Goal: Contribute content

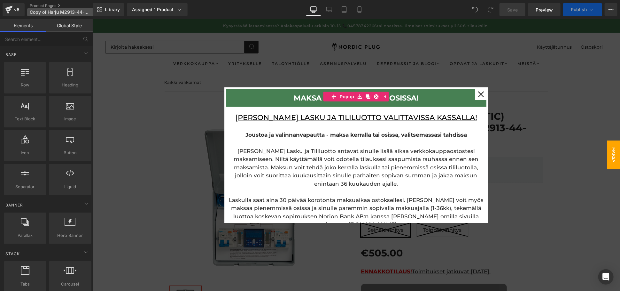
click at [70, 12] on span "Copy of Harju M2913-44-602" at bounding box center [60, 12] width 61 height 5
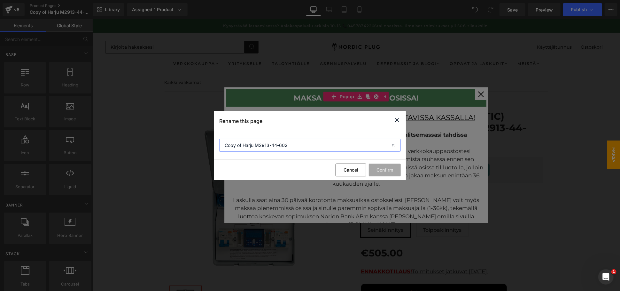
click at [304, 145] on input "Copy of Harju M2913-44-602" at bounding box center [310, 145] width 182 height 13
click at [249, 146] on input "Copy of Harju M2913-44-602" at bounding box center [310, 145] width 182 height 13
click at [254, 145] on input "Copy of Harju M2913-44-602" at bounding box center [310, 145] width 182 height 13
drag, startPoint x: 243, startPoint y: 146, endPoint x: 201, endPoint y: 146, distance: 41.2
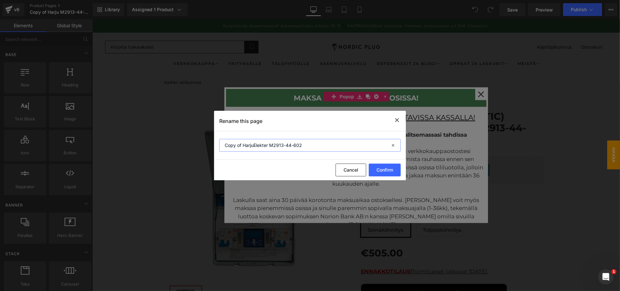
click at [201, 146] on div "Rename this page Copy of HarjuElekter M2913-44-602 Cancel Confirm" at bounding box center [310, 145] width 620 height 291
type input "HarjuElekter M2913-44-602"
click at [378, 166] on button "Confirm" at bounding box center [385, 169] width 32 height 13
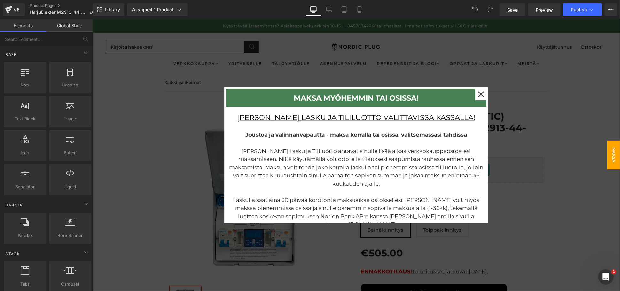
click at [562, 124] on div at bounding box center [356, 154] width 528 height 271
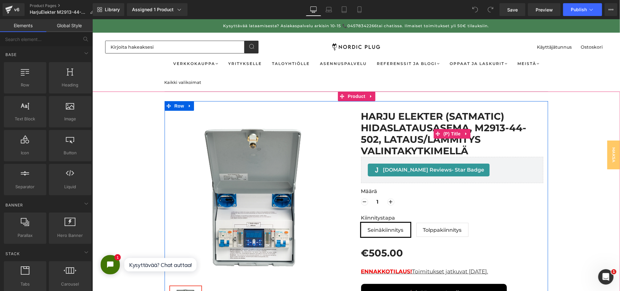
scroll to position [35, 0]
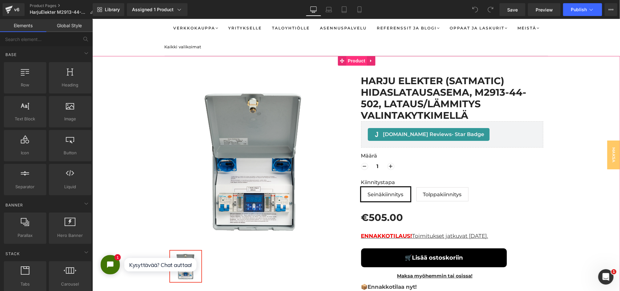
click at [358, 57] on span "Product" at bounding box center [356, 61] width 21 height 10
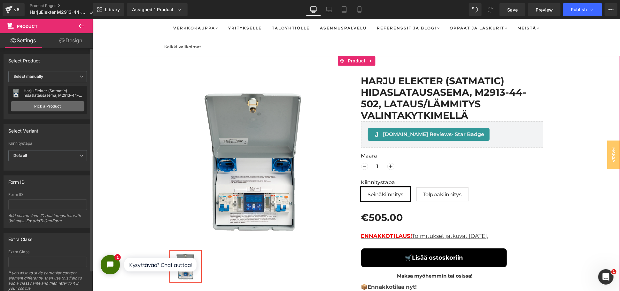
click at [42, 104] on link "Pick a Product" at bounding box center [48, 106] width 74 height 10
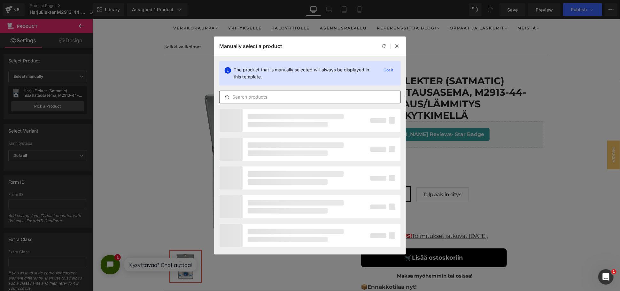
click at [321, 94] on input "text" at bounding box center [310, 97] width 181 height 8
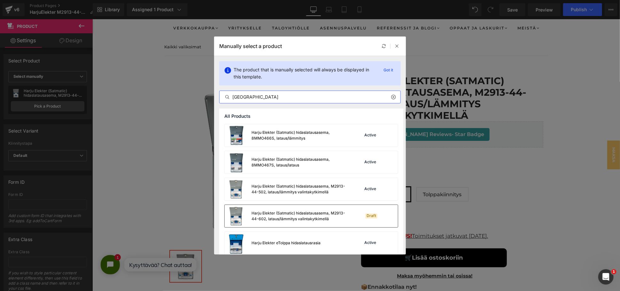
type input "[GEOGRAPHIC_DATA]"
click at [296, 217] on div "Harju Elekter (Satmatic) hidaslatausasema, M2913-44-602, lataus/lämmitys valint…" at bounding box center [300, 216] width 96 height 12
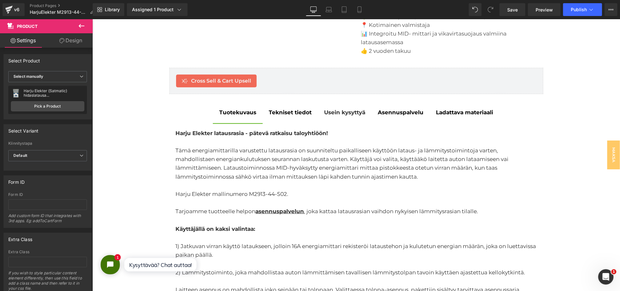
scroll to position [213, 0]
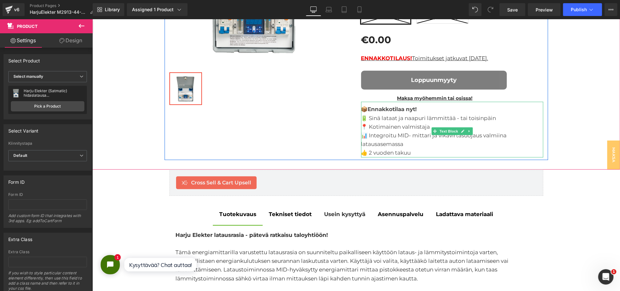
click at [470, 118] on span "🔋 Sinä lataat ja naapuri lämmittää - tai toisinpäin" at bounding box center [428, 117] width 135 height 6
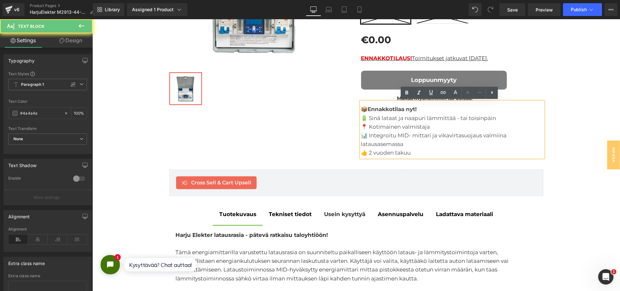
click at [404, 140] on div "🔋 Sinä lataat ja naapuri lämmittää - tai toisinpäin 📍 Kotimainen valmistaja 📊 I…" at bounding box center [452, 130] width 182 height 35
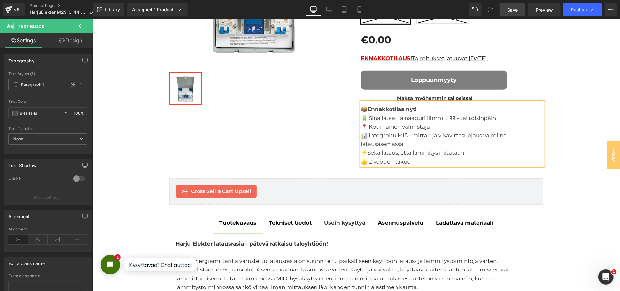
click at [513, 12] on span "Save" at bounding box center [512, 9] width 11 height 7
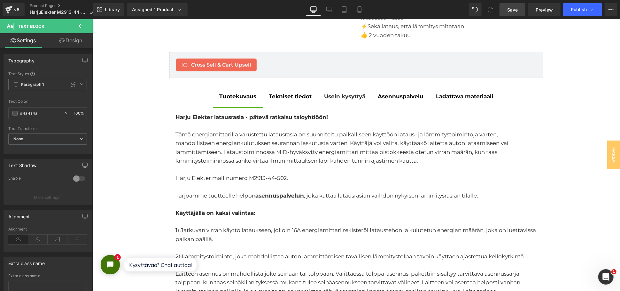
scroll to position [355, 0]
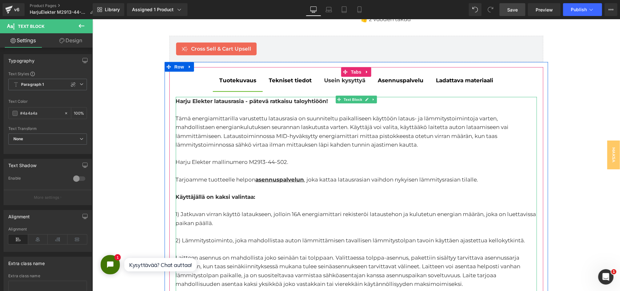
drag, startPoint x: 288, startPoint y: 158, endPoint x: 283, endPoint y: 159, distance: 5.2
click at [288, 158] on div "Harju Elekter mallinumero M2913-44-502." at bounding box center [356, 161] width 361 height 9
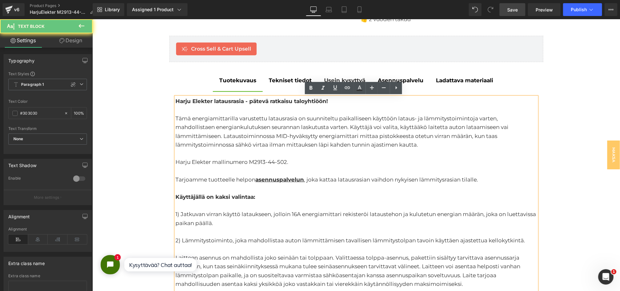
click at [281, 160] on span "Harju Elekter mallinumero M2913-44-502." at bounding box center [232, 161] width 113 height 6
drag, startPoint x: 284, startPoint y: 159, endPoint x: 275, endPoint y: 160, distance: 8.7
click at [275, 160] on span "Harju Elekter mallinumero M2913-44-502." at bounding box center [232, 161] width 113 height 6
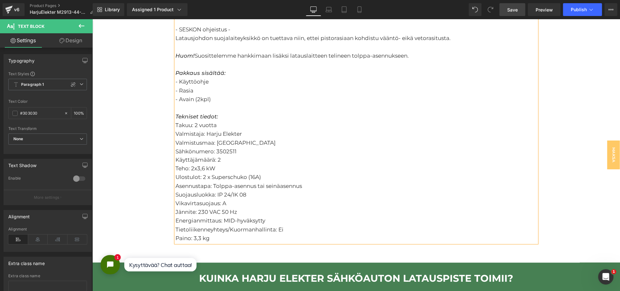
scroll to position [639, 0]
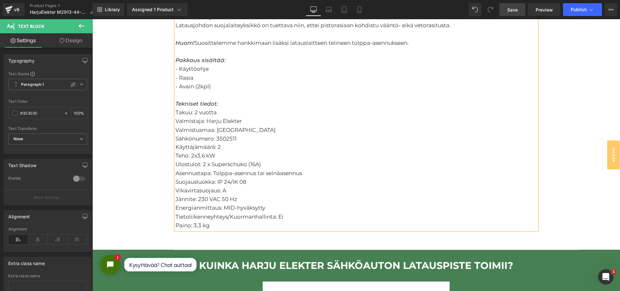
click at [218, 137] on div "Sähkönumero: 3502511" at bounding box center [356, 138] width 361 height 9
click at [268, 210] on div "Energianmittaus: MID-hyväksytty" at bounding box center [356, 207] width 361 height 9
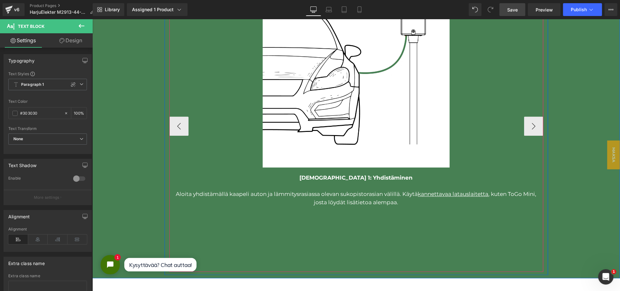
scroll to position [923, 0]
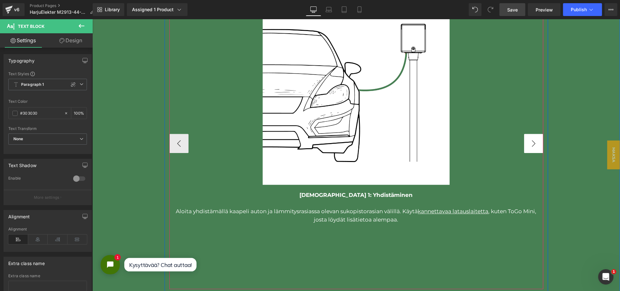
click at [529, 143] on button "›" at bounding box center [533, 142] width 19 height 19
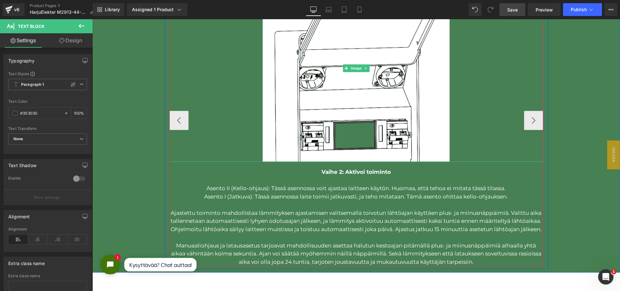
scroll to position [959, 0]
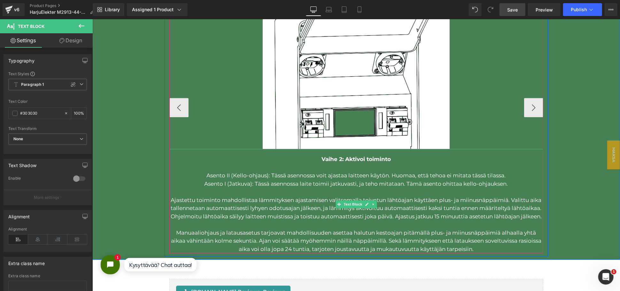
click at [424, 170] on p at bounding box center [356, 167] width 374 height 8
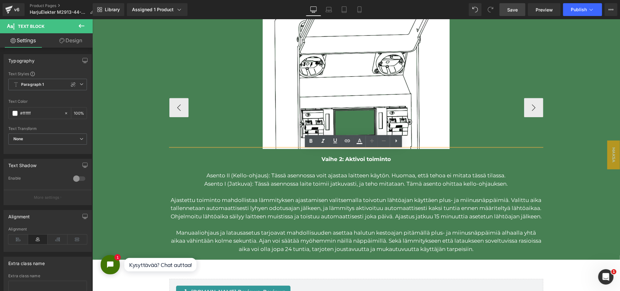
click at [426, 173] on p "Asento II (Kello-ohjaus): Tässä asennossa voit ajastaa laitteen käytön. Huomaa,…" at bounding box center [356, 175] width 374 height 8
drag, startPoint x: 506, startPoint y: 174, endPoint x: 455, endPoint y: 184, distance: 52.1
click at [455, 184] on div "Vaihe 2: Aktivoi toiminto Asento II (Kello-ohjaus): Tässä asennossa voit ajasta…" at bounding box center [356, 200] width 374 height 104
click at [462, 179] on p "Asento II (Kello-ohjaus): Tässä asennossa voit ajastaa laitteen käytön. Huomaa,…" at bounding box center [356, 175] width 374 height 8
drag, startPoint x: 495, startPoint y: 176, endPoint x: 390, endPoint y: 177, distance: 104.9
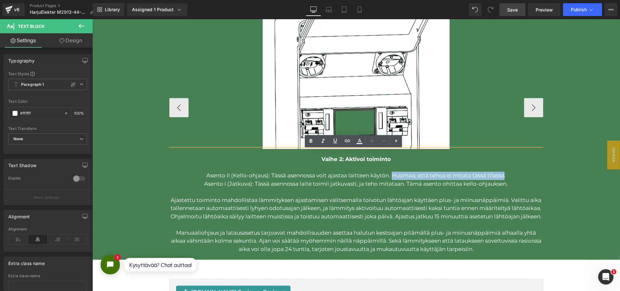
click at [390, 177] on p "Asento II (Kello-ohjaus): Tässä asennossa voit ajastaa laitteen käytön. Huomaa,…" at bounding box center [356, 175] width 374 height 8
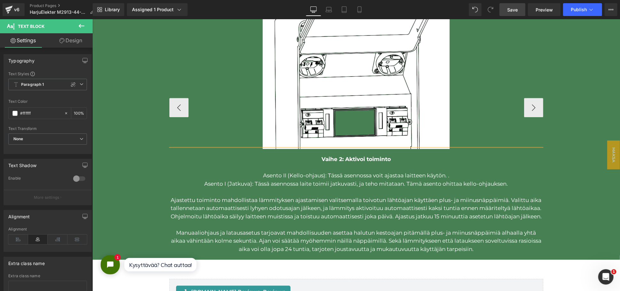
click at [450, 175] on p "Asento II (Kello-ohjaus): Tässä asennossa voit ajastaa laitteen käytön. ." at bounding box center [356, 175] width 374 height 8
drag, startPoint x: 402, startPoint y: 184, endPoint x: 353, endPoint y: 186, distance: 48.3
click at [353, 186] on p "Asento I (Jatkuva): Tässä asennossa laite toimii jatkuvasti, ja teho mitataan. …" at bounding box center [356, 183] width 374 height 8
click at [505, 182] on p "Asento I (Jatkuva): Tässä asennossa laite toimii jatkuvasti. Tämä asento ohitta…" at bounding box center [356, 183] width 374 height 8
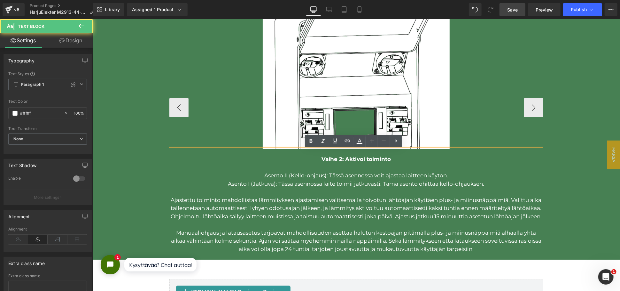
click at [448, 173] on p "Asento II (Kello-ohjaus): Tässä asennossa voit ajastaa laitteen käytön." at bounding box center [356, 175] width 374 height 8
click at [487, 184] on p "Asento I (Jatkuva): Tässä asennossa laite toimii jatkuvasti. Tämä asento ohitta…" at bounding box center [356, 183] width 374 height 8
click at [486, 184] on p "Asento I (Jatkuva): Tässä asennossa laite toimii jatkuvasti. Tämä asento ohitta…" at bounding box center [356, 183] width 374 height 8
click at [526, 104] on button "›" at bounding box center [533, 107] width 19 height 19
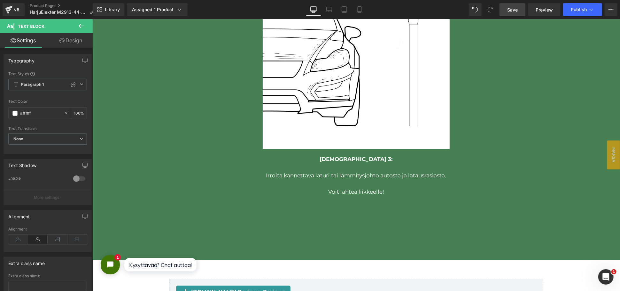
click at [514, 11] on span "Save" at bounding box center [512, 9] width 11 height 7
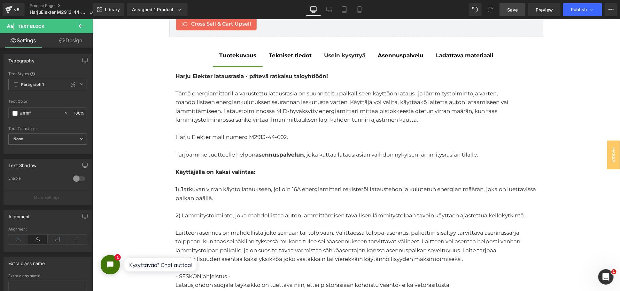
scroll to position [284, 0]
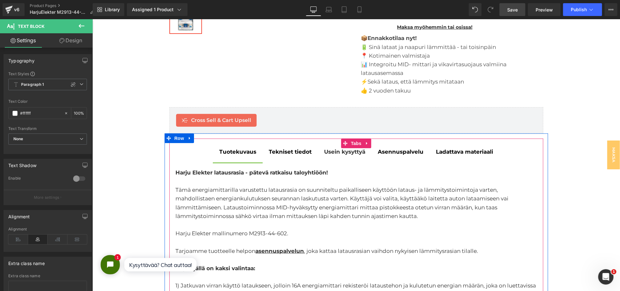
click at [92, 19] on div at bounding box center [92, 19] width 0 height 0
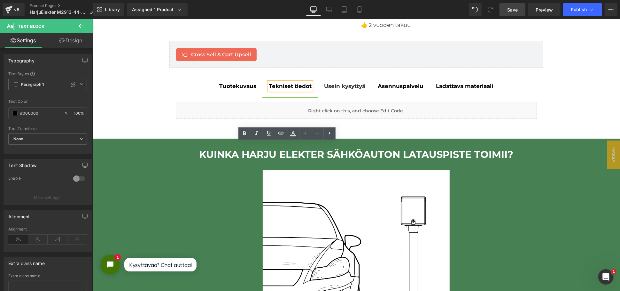
scroll to position [355, 0]
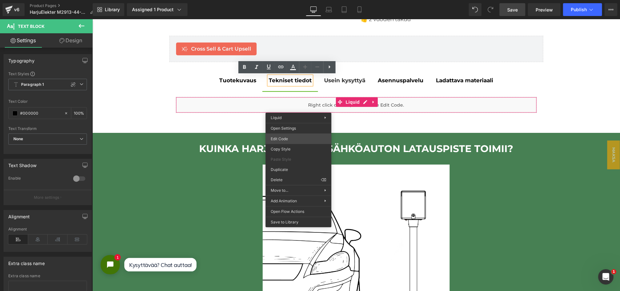
click at [289, 0] on div "Product You are previewing how the will restyle your page. You can not edit Ele…" at bounding box center [310, 0] width 620 height 0
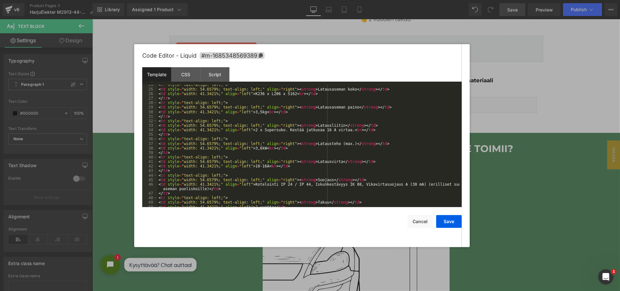
scroll to position [126, 0]
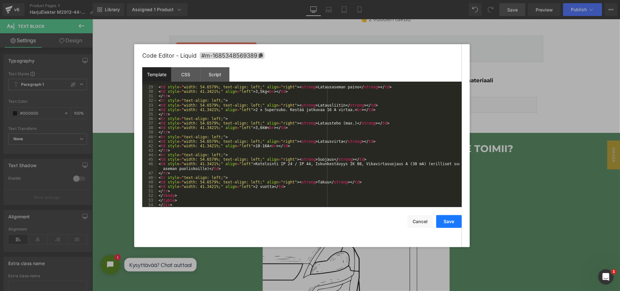
drag, startPoint x: 454, startPoint y: 220, endPoint x: 221, endPoint y: 152, distance: 242.1
click at [454, 220] on button "Save" at bounding box center [449, 221] width 26 height 13
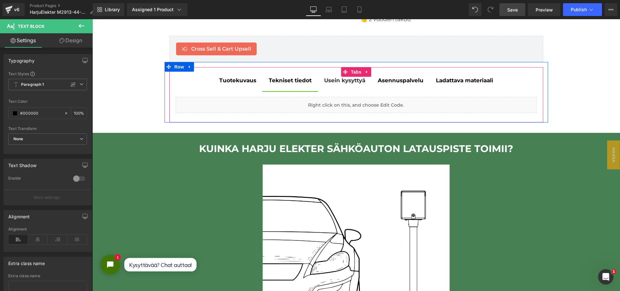
click at [92, 19] on div at bounding box center [92, 19] width 0 height 0
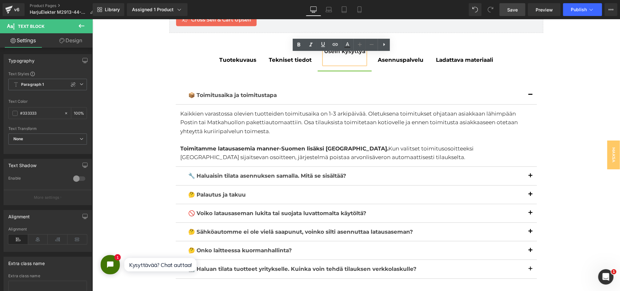
scroll to position [320, 0]
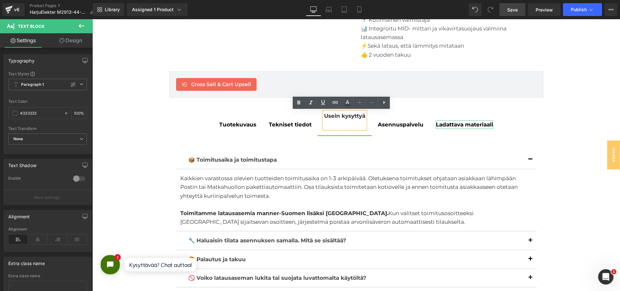
click at [451, 123] on strong "Ladattava materiaali" at bounding box center [464, 124] width 57 height 6
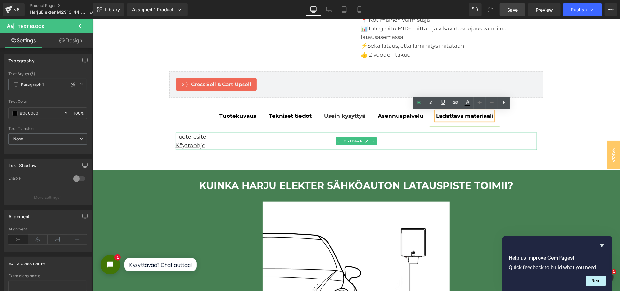
drag, startPoint x: 196, startPoint y: 136, endPoint x: 213, endPoint y: 135, distance: 17.3
click at [196, 136] on link "Tuote-esite" at bounding box center [191, 136] width 31 height 6
click at [203, 137] on div "Tuote-esite" at bounding box center [356, 136] width 361 height 9
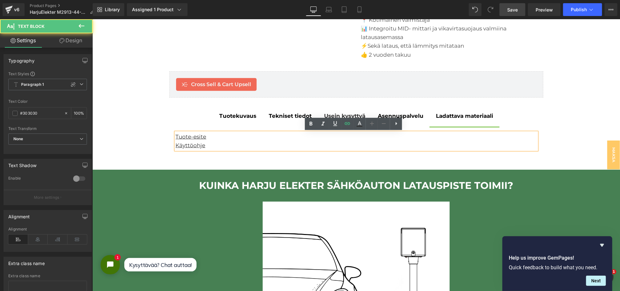
click at [203, 137] on div "Tuote-esite" at bounding box center [356, 136] width 361 height 9
click at [196, 135] on link "Tuote-esite" at bounding box center [191, 136] width 31 height 6
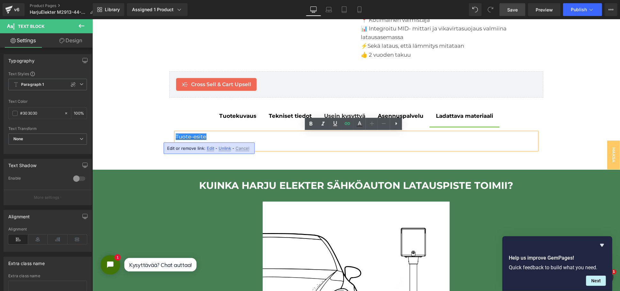
click at [209, 149] on span "Edit" at bounding box center [210, 147] width 7 height 5
click at [223, 151] on input "[URL][DOMAIN_NAME]" at bounding box center [219, 150] width 98 height 16
paste input "HEOY_M2913-44-602-FI02.pdf?v=1759223296"
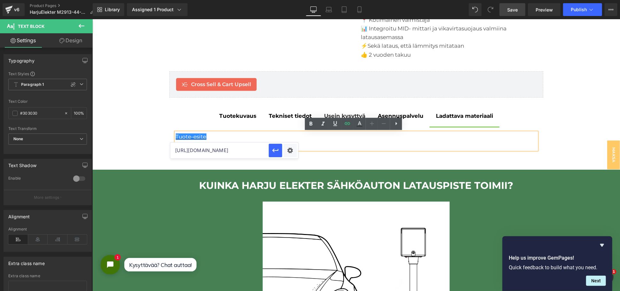
scroll to position [0, 152]
click at [290, 0] on div "Text Color Highlight Color #333333 Edit or remove link: Edit - Unlink - Cancel …" at bounding box center [310, 0] width 620 height 0
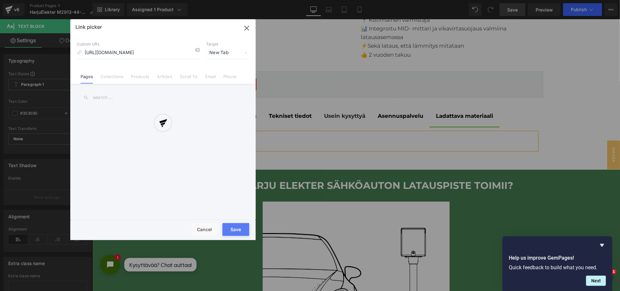
scroll to position [0, 105]
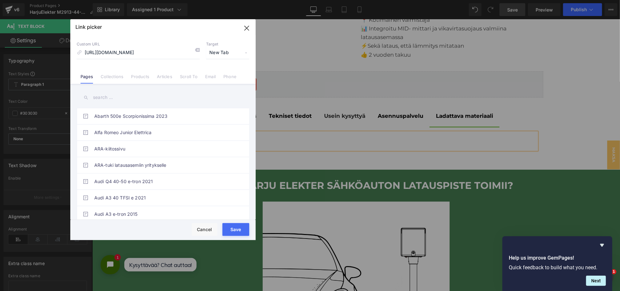
click at [243, 226] on button "Save" at bounding box center [236, 229] width 27 height 13
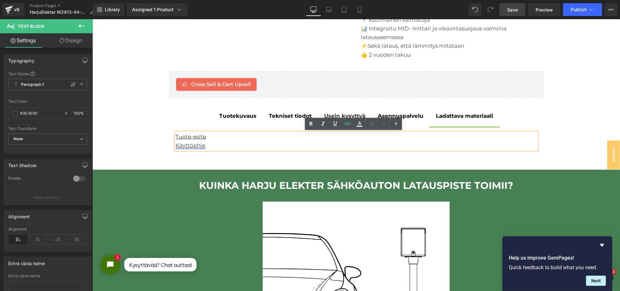
click at [198, 145] on u "Käyttöohje" at bounding box center [191, 145] width 30 height 6
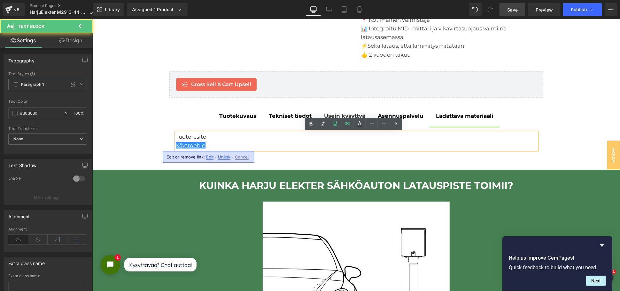
click at [208, 160] on div "Edit or remove link: Edit - Unlink - Cancel" at bounding box center [208, 157] width 91 height 12
click at [210, 157] on span "Edit" at bounding box center [209, 156] width 7 height 5
type input "[URL][DOMAIN_NAME]"
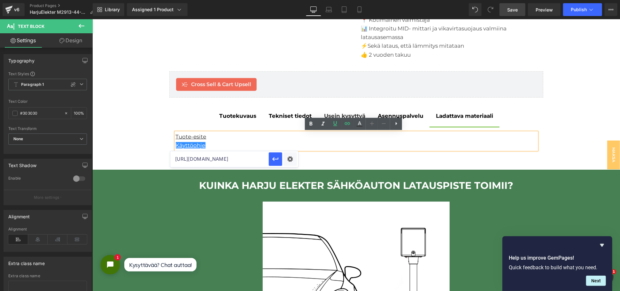
drag, startPoint x: 302, startPoint y: 176, endPoint x: 163, endPoint y: 156, distance: 140.3
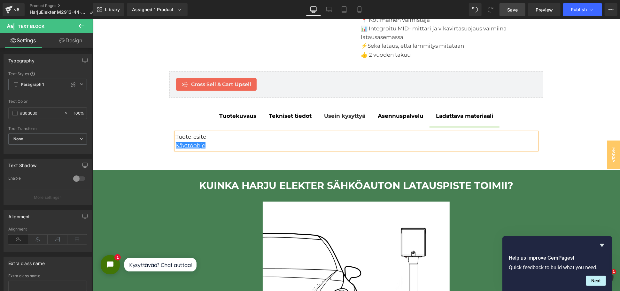
drag, startPoint x: 515, startPoint y: 5, endPoint x: 340, endPoint y: 123, distance: 211.5
click at [515, 5] on link "Save" at bounding box center [513, 9] width 26 height 13
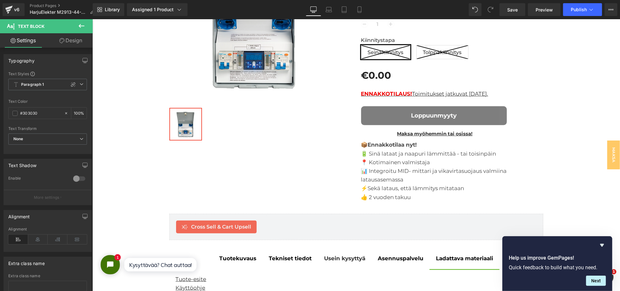
scroll to position [320, 0]
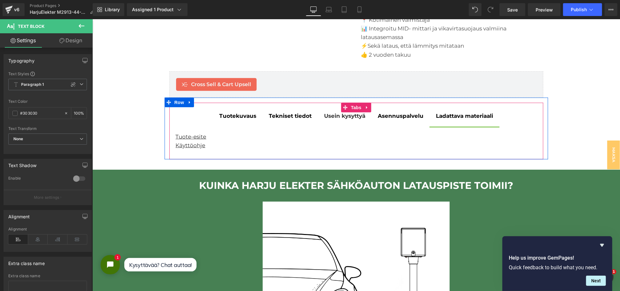
click at [245, 116] on strong "Tuotekuvaus" at bounding box center [237, 115] width 37 height 6
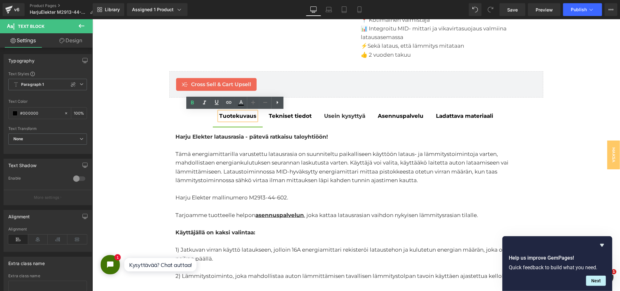
scroll to position [355, 0]
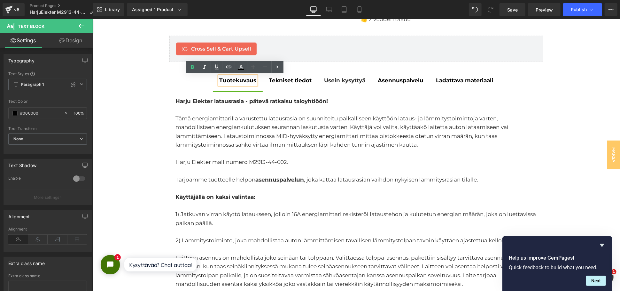
click at [257, 125] on span "Tämä energiamittarilla varustettu latausrasia on suunniteltu paikalliseen käytt…" at bounding box center [342, 131] width 333 height 33
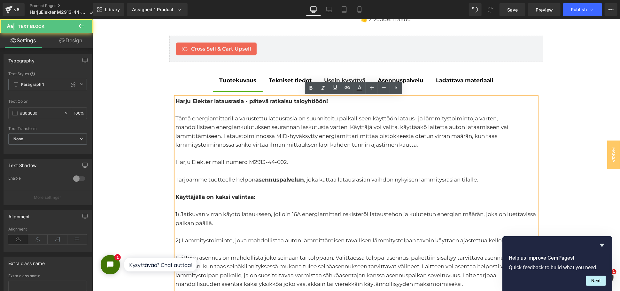
click at [319, 124] on span "Tämä energiamittarilla varustettu latausrasia on suunniteltu paikalliseen käytt…" at bounding box center [342, 131] width 333 height 33
click at [262, 138] on span "Tämä energiamittarilla varustettu latausrasia on suunniteltu paikalliseen käytt…" at bounding box center [342, 131] width 333 height 33
click at [220, 137] on span "Tämä energiamittarilla varustettu latausrasia on suunniteltu paikalliseen käytt…" at bounding box center [342, 131] width 333 height 33
drag, startPoint x: 433, startPoint y: 145, endPoint x: 220, endPoint y: 136, distance: 212.8
click at [220, 136] on div "Tämä energiamittarilla varustettu latausrasia on suunniteltu paikalliseen käytt…" at bounding box center [356, 131] width 361 height 35
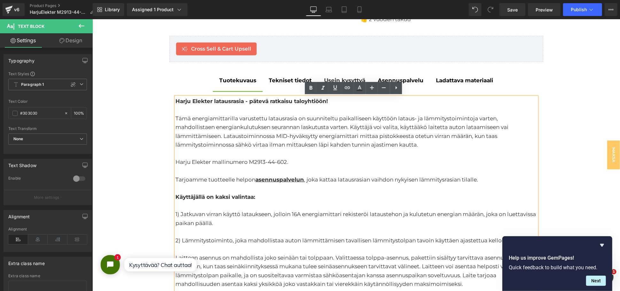
copy span "Lataustoiminnossa MID-hyväksytty energiamittari mittaa pistokkeesta otetun virr…"
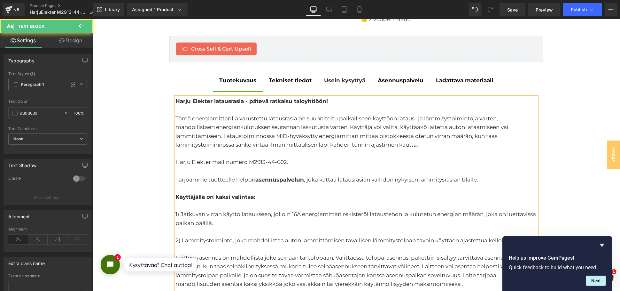
click at [330, 135] on span "Tämä energiamittarilla varustettu latausrasia on suunniteltu paikalliseen käytt…" at bounding box center [342, 131] width 333 height 33
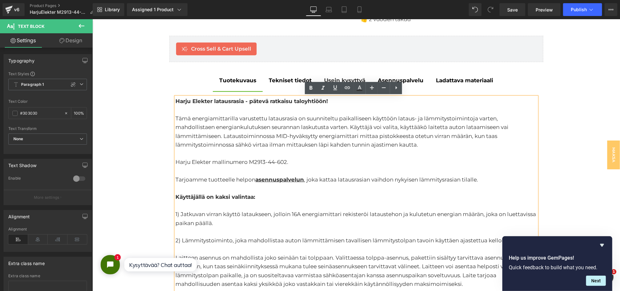
drag, startPoint x: 421, startPoint y: 145, endPoint x: 221, endPoint y: 133, distance: 200.8
click at [221, 133] on div "Tämä energiamittarilla varustettu latausrasia on suunniteltu paikalliseen käytt…" at bounding box center [356, 131] width 361 height 35
paste div
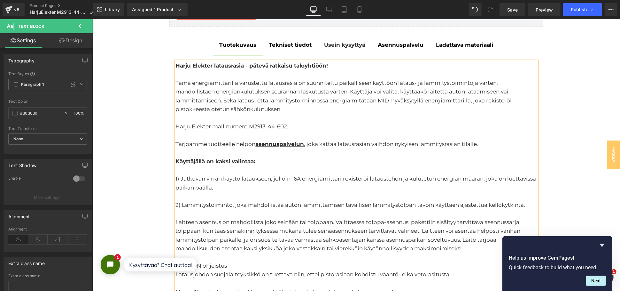
scroll to position [426, 0]
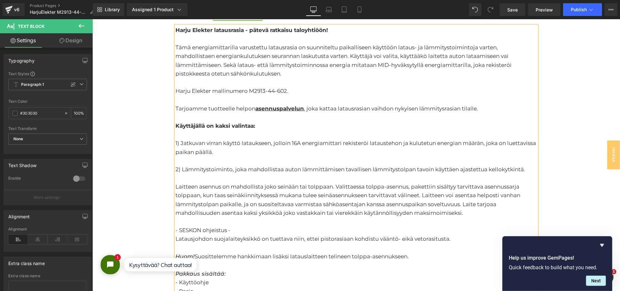
click at [321, 149] on div "1) Jatkuvan virran käyttö lataukseen, jolloin 16A energiamittari rekisteröi lat…" at bounding box center [356, 146] width 361 height 17
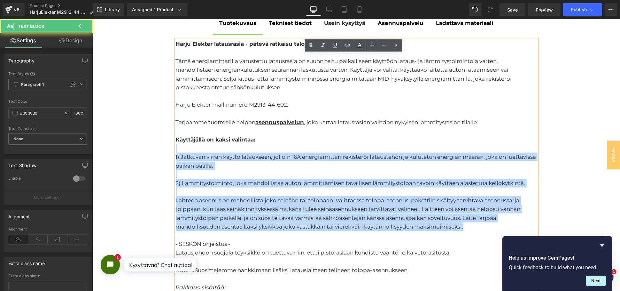
scroll to position [391, 0]
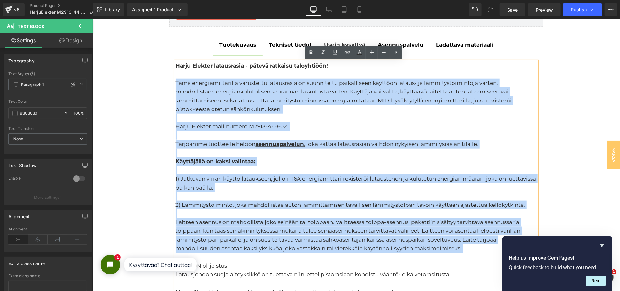
drag, startPoint x: 464, startPoint y: 213, endPoint x: 173, endPoint y: 81, distance: 319.2
click at [176, 81] on div "Harju Elekter latausrasia - pätevä ratkaisu taloyhtiöön! Tämä energiamittarilla…" at bounding box center [356, 269] width 361 height 417
copy div "Lore ipsumdolorsitamet consectetu adipiscinge se doeiusmodte incididuntut labor…"
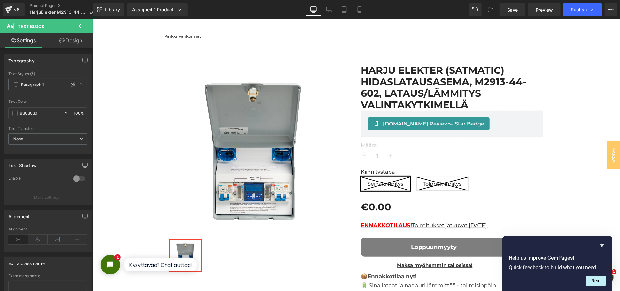
scroll to position [35, 0]
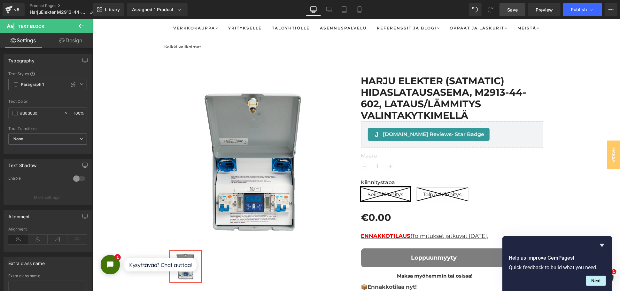
click at [506, 11] on link "Save" at bounding box center [513, 9] width 26 height 13
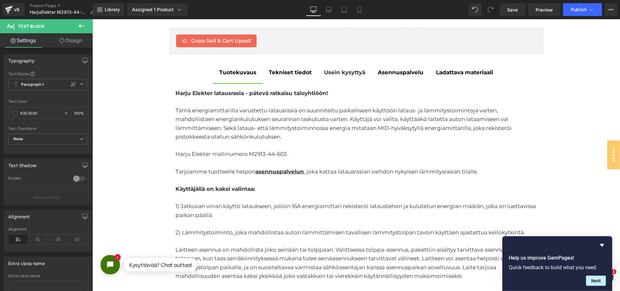
scroll to position [391, 0]
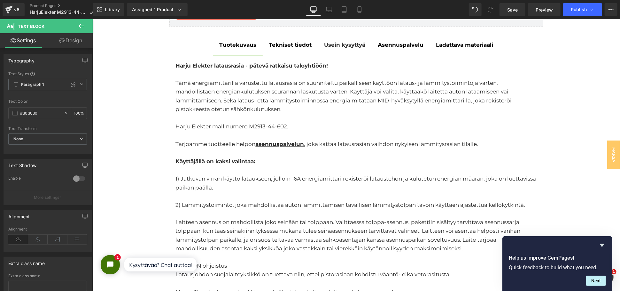
click at [314, 198] on div at bounding box center [356, 196] width 361 height 9
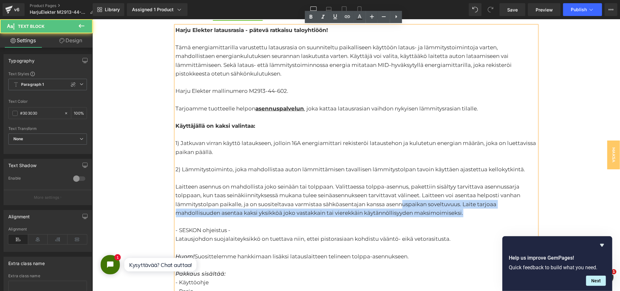
scroll to position [355, 0]
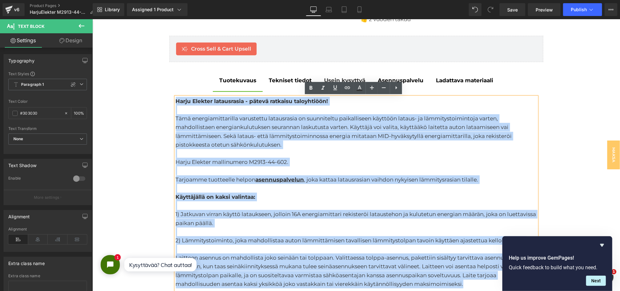
drag, startPoint x: 474, startPoint y: 210, endPoint x: 174, endPoint y: 100, distance: 319.2
paste div
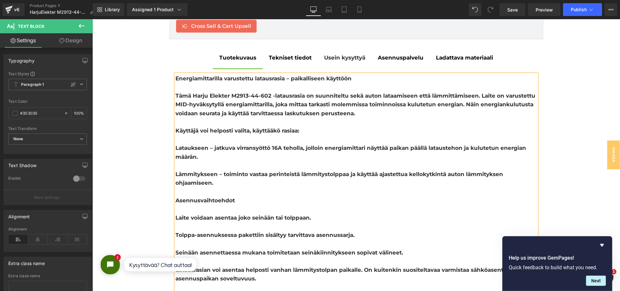
scroll to position [391, 0]
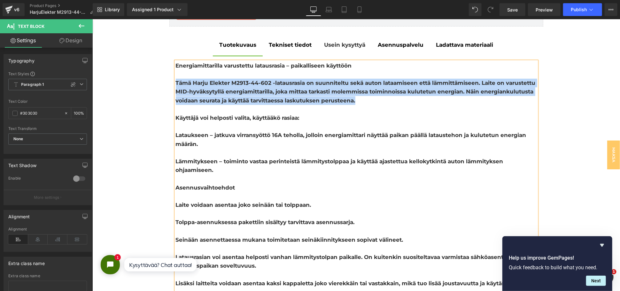
drag, startPoint x: 173, startPoint y: 82, endPoint x: 367, endPoint y: 98, distance: 194.4
click at [367, 98] on div "Tämä Harju Elekter M2913-44-602 -latausrasia on suunniteltu sekä auton lataamis…" at bounding box center [356, 91] width 361 height 26
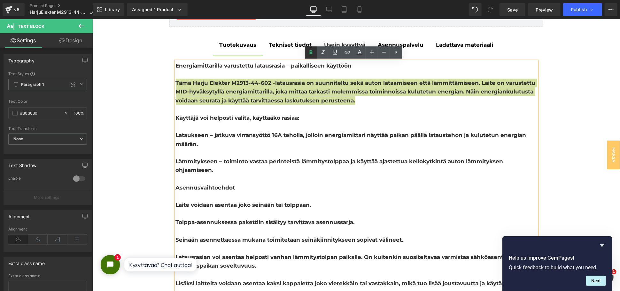
click at [312, 52] on icon at bounding box center [311, 53] width 8 height 8
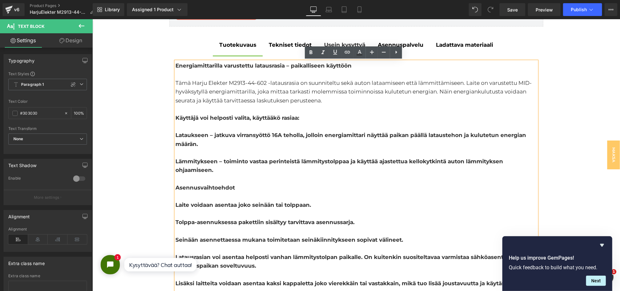
click at [374, 102] on div "Tämä Harju Elekter M2913-44-602 -latausrasia on suunniteltu sekä auton lataamis…" at bounding box center [356, 91] width 361 height 26
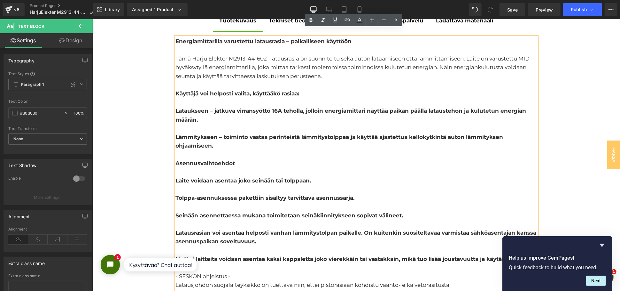
scroll to position [426, 0]
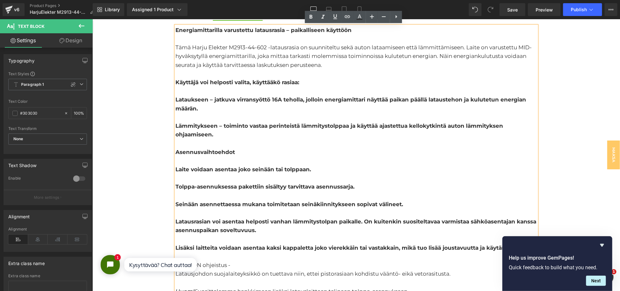
click at [189, 85] on b "Käyttäjä voi helposti valita, käyttääkö rasiaa:" at bounding box center [238, 82] width 124 height 6
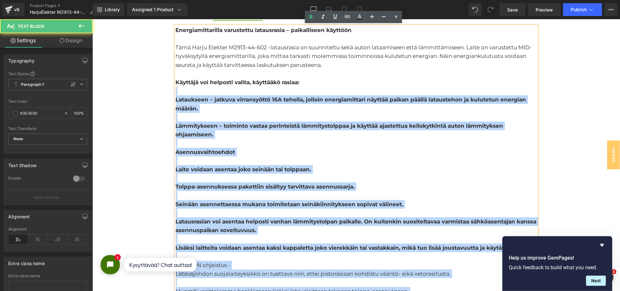
drag, startPoint x: 171, startPoint y: 82, endPoint x: 252, endPoint y: 89, distance: 81.2
click at [252, 89] on div "Energiamittarilla varustettu latausrasia – paikalliseen käyttöön Tämä Harju Ele…" at bounding box center [356, 252] width 361 height 452
click at [252, 89] on div at bounding box center [356, 90] width 361 height 9
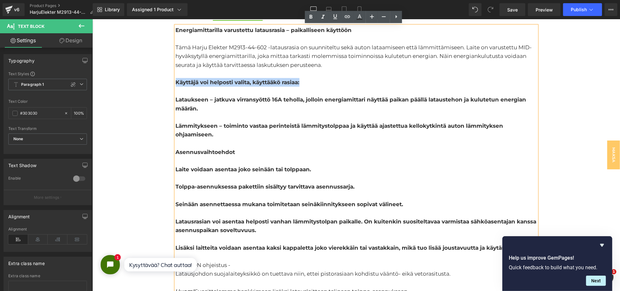
drag, startPoint x: 174, startPoint y: 80, endPoint x: 301, endPoint y: 80, distance: 127.2
click at [301, 80] on div "Käyttäjä voi helposti valita, käyttääkö rasiaa:" at bounding box center [356, 82] width 361 height 9
click at [310, 18] on icon at bounding box center [311, 17] width 3 height 4
click at [290, 83] on div "Käyttäjä voi helposti valita, käyttääkö rasiaa:" at bounding box center [356, 82] width 361 height 9
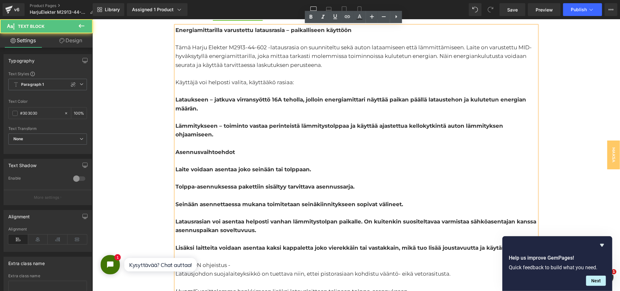
click at [279, 82] on div "Käyttäjä voi helposti valita, käyttääkö rasiaa:" at bounding box center [356, 82] width 361 height 9
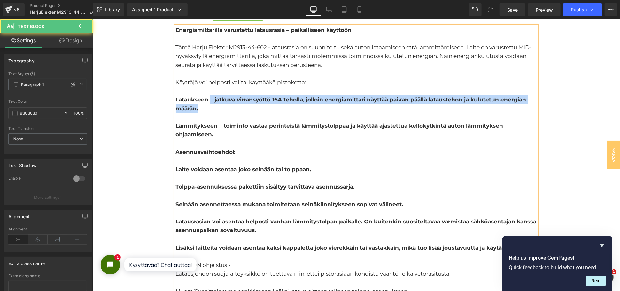
drag, startPoint x: 199, startPoint y: 110, endPoint x: 207, endPoint y: 99, distance: 13.9
click at [207, 99] on div "Lataukseen – jatkuva virransyöttö 16A teholla, jolloin energiamittari näyttää p…" at bounding box center [356, 103] width 361 height 17
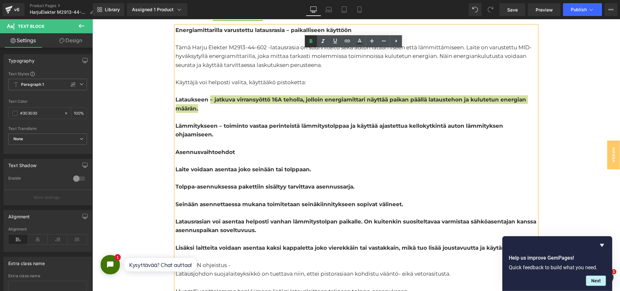
click at [309, 39] on icon at bounding box center [311, 41] width 8 height 8
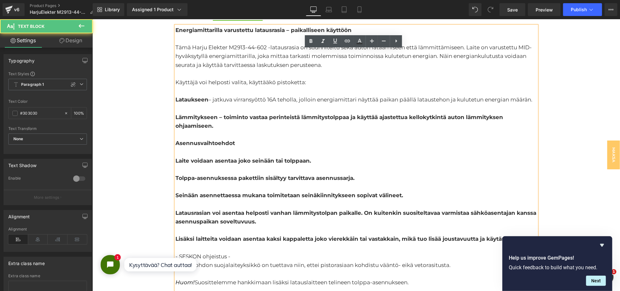
click at [228, 121] on div "Lämmitykseen – toiminto vastaa perinteistä lämmitystolppaa ja käyttää ajastettu…" at bounding box center [356, 121] width 361 height 17
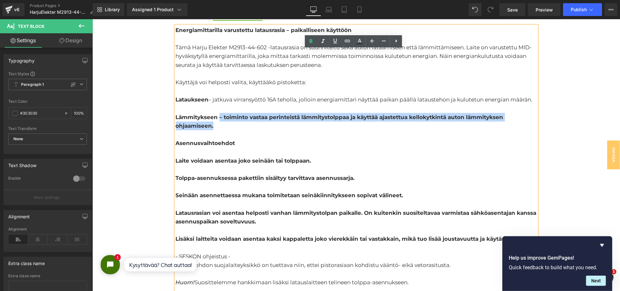
drag, startPoint x: 221, startPoint y: 127, endPoint x: 217, endPoint y: 117, distance: 11.2
click at [217, 117] on div "Lämmitykseen – toiminto vastaa perinteistä lämmitystolppaa ja käyttää ajastettu…" at bounding box center [356, 121] width 361 height 17
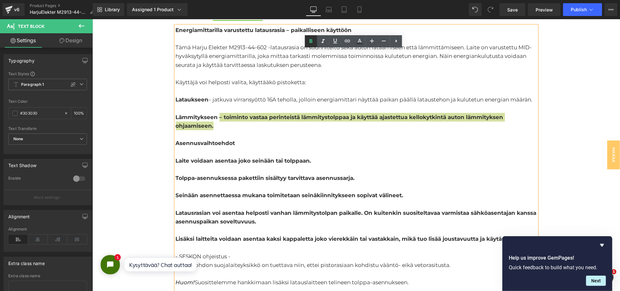
click at [309, 42] on icon at bounding box center [311, 41] width 8 height 8
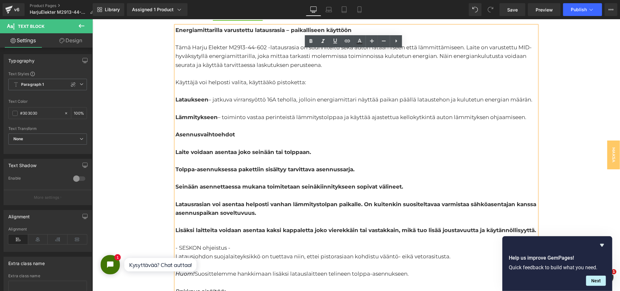
click at [262, 126] on div at bounding box center [356, 125] width 361 height 9
click at [209, 142] on div at bounding box center [356, 142] width 361 height 9
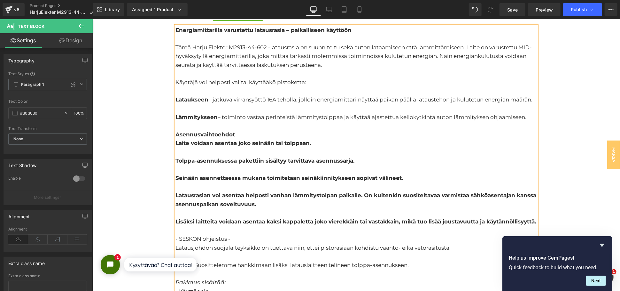
click at [176, 144] on b "Laite voidaan asentaa joko seinään tai tolppaan." at bounding box center [244, 142] width 136 height 6
click at [176, 157] on b "Tolppa-asennuksessa pakettiin sisältyy tarvittava asennussarja." at bounding box center [265, 160] width 179 height 6
click at [176, 178] on b "Seinään asennettaessa mukana toimitetaan seinäkiinnitykseen sopivat välineet." at bounding box center [290, 177] width 228 height 6
click at [179, 170] on div at bounding box center [356, 169] width 361 height 9
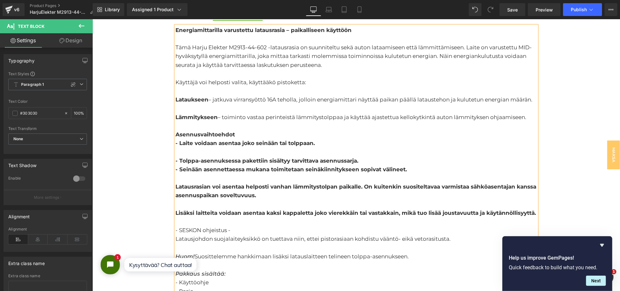
click at [179, 153] on div at bounding box center [356, 151] width 361 height 9
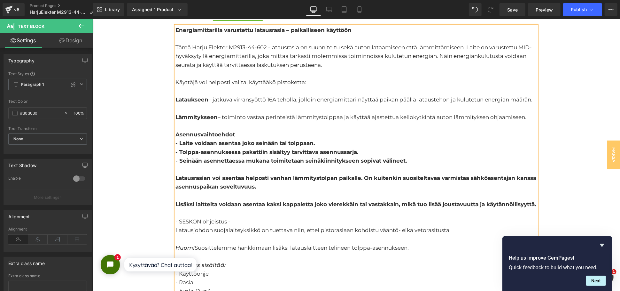
click at [245, 134] on div "Asennusvaihtoehdot" at bounding box center [356, 134] width 361 height 9
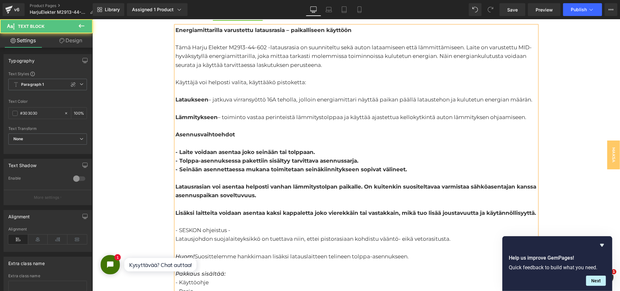
click at [257, 139] on div at bounding box center [356, 142] width 361 height 9
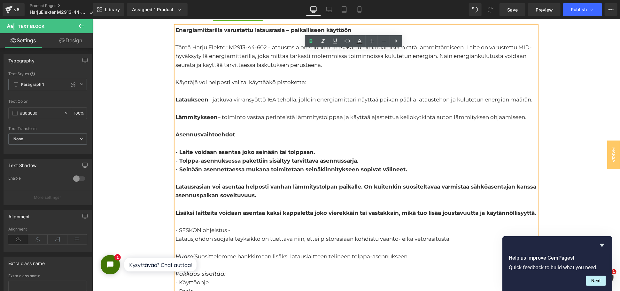
click at [324, 160] on b "- Tolppa-asennuksessa pakettiin sisältyy tarvittava asennussarja." at bounding box center [267, 160] width 183 height 6
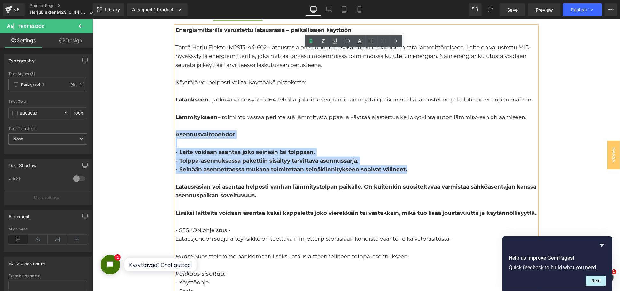
drag, startPoint x: 407, startPoint y: 168, endPoint x: 175, endPoint y: 137, distance: 234.6
click at [176, 137] on div "Energiamittarilla varustettu latausrasia – paikalliseen käyttöön Tämä Harju Ele…" at bounding box center [356, 234] width 361 height 417
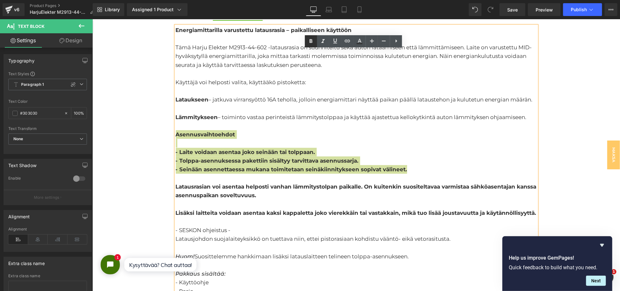
click at [310, 35] on link at bounding box center [311, 41] width 12 height 12
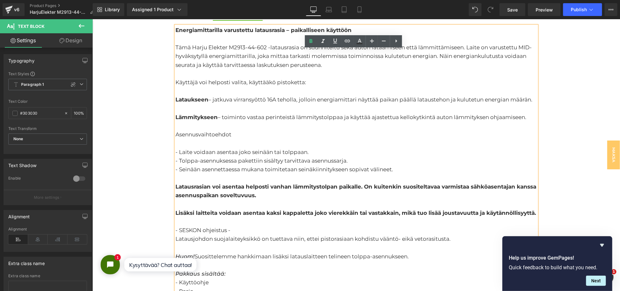
click at [261, 115] on div "Lämmitykseen – toiminto vastaa perinteistä lämmitystolppaa ja käyttää ajastettu…" at bounding box center [356, 117] width 361 height 9
click at [217, 133] on div "Asennusvaihtoehdot" at bounding box center [356, 134] width 361 height 9
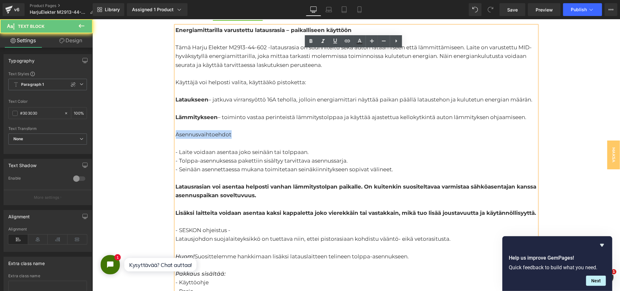
click at [217, 133] on div "Asennusvaihtoehdot" at bounding box center [356, 134] width 361 height 9
drag, startPoint x: 217, startPoint y: 133, endPoint x: 241, endPoint y: 120, distance: 28.0
click at [217, 134] on div "Asennusvaihtoehdot" at bounding box center [356, 134] width 361 height 9
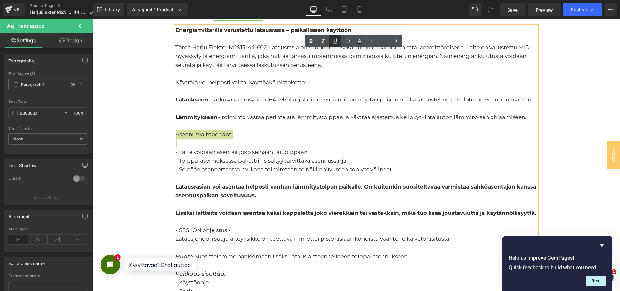
click at [333, 40] on icon at bounding box center [336, 41] width 8 height 8
click at [298, 121] on div at bounding box center [356, 125] width 361 height 9
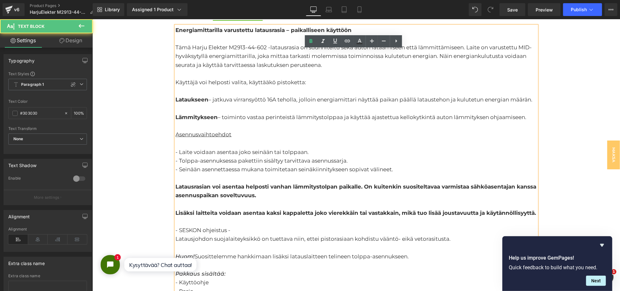
click at [254, 137] on div "Asennusvaihtoehdot" at bounding box center [356, 134] width 361 height 9
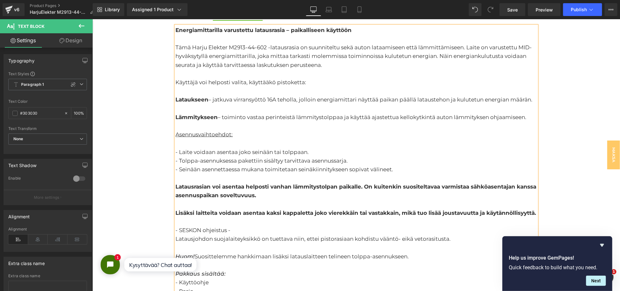
scroll to position [462, 0]
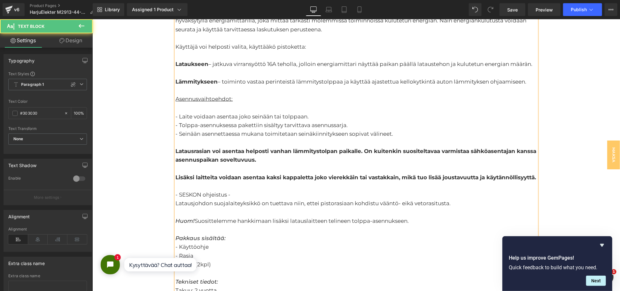
click at [252, 156] on strong "Latausrasian voi asentaa helposti vanhan lämmitystolpan paikalle. On kuitenkin …" at bounding box center [356, 154] width 361 height 15
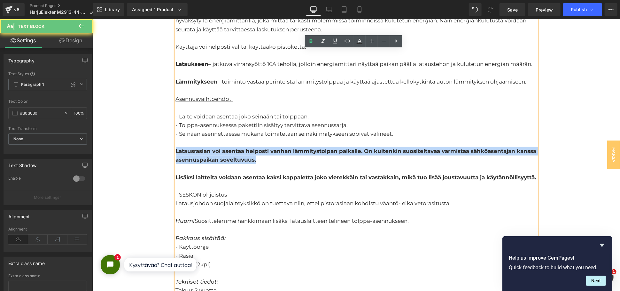
click at [252, 156] on strong "Latausrasian voi asentaa helposti vanhan lämmitystolpan paikalle. On kuitenkin …" at bounding box center [356, 154] width 361 height 15
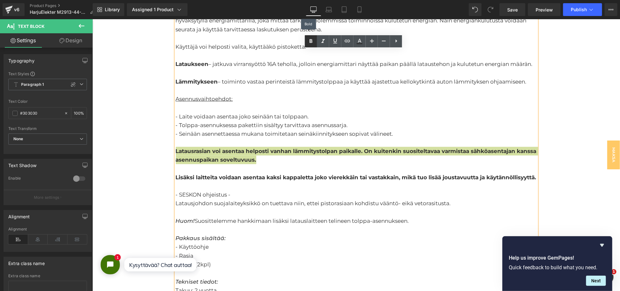
click at [310, 44] on icon at bounding box center [311, 41] width 8 height 8
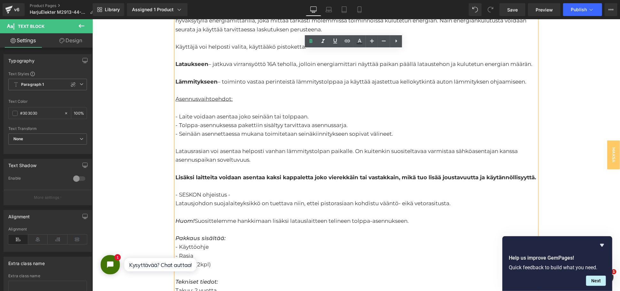
click at [252, 176] on strong "Lisäksi laitteita voidaan asentaa kaksi kappaletta joko vierekkäin tai vastakka…" at bounding box center [356, 177] width 361 height 6
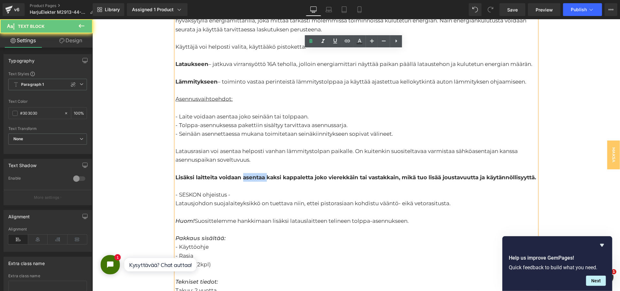
click at [252, 176] on strong "Lisäksi laitteita voidaan asentaa kaksi kappaletta joko vierekkäin tai vastakka…" at bounding box center [356, 177] width 361 height 6
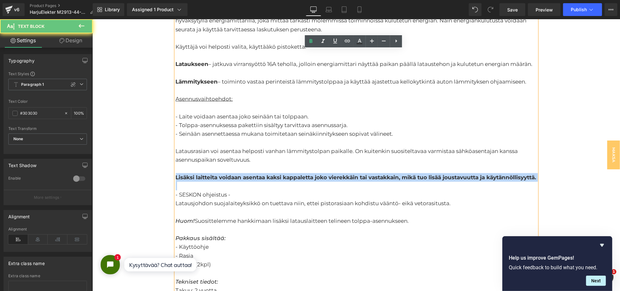
click at [252, 176] on strong "Lisäksi laitteita voidaan asentaa kaksi kappaletta joko vierekkäin tai vastakka…" at bounding box center [356, 177] width 361 height 6
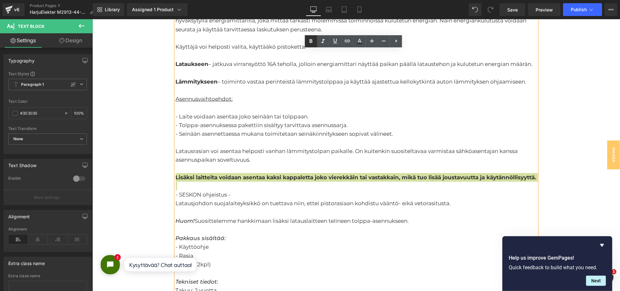
click at [313, 38] on icon at bounding box center [311, 41] width 8 height 8
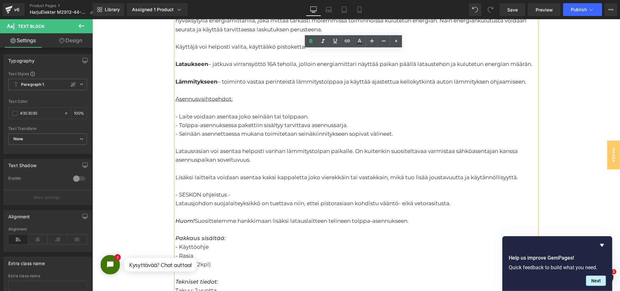
click at [275, 175] on div "Lisäksi laitteita voidaan asentaa kaksi kappaletta joko vierekkäin tai vastakka…" at bounding box center [356, 177] width 361 height 9
click at [271, 183] on div at bounding box center [356, 185] width 361 height 9
drag, startPoint x: 259, startPoint y: 176, endPoint x: 383, endPoint y: 173, distance: 123.8
click at [383, 173] on div "Lisäksi laitteita voidaan asentaa kaksi kappaletta joko vierekkäin tai vastakka…" at bounding box center [356, 177] width 361 height 9
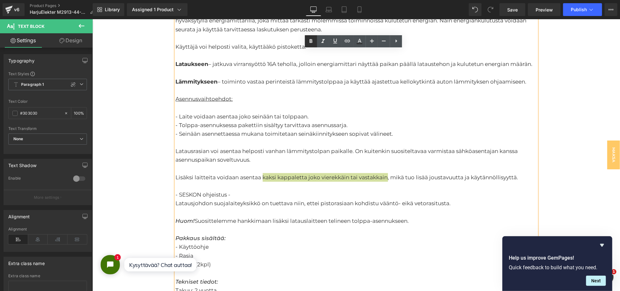
drag, startPoint x: 312, startPoint y: 43, endPoint x: 231, endPoint y: 64, distance: 83.8
click at [312, 43] on icon at bounding box center [311, 41] width 3 height 4
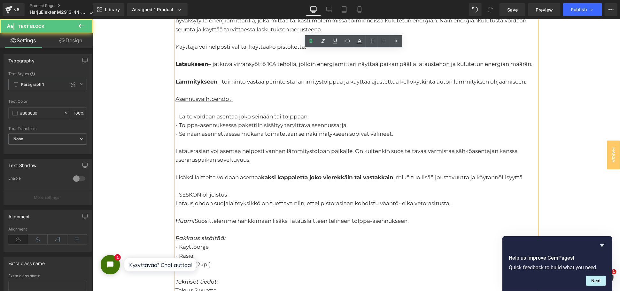
click at [353, 153] on div "Latausrasian voi asentaa helposti vanhan lämmitystolpan paikalle. On kuitenkin …" at bounding box center [356, 154] width 361 height 17
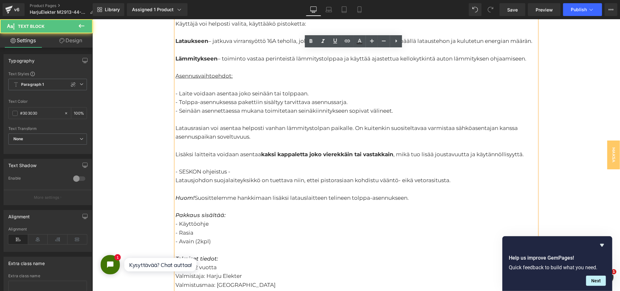
scroll to position [497, 0]
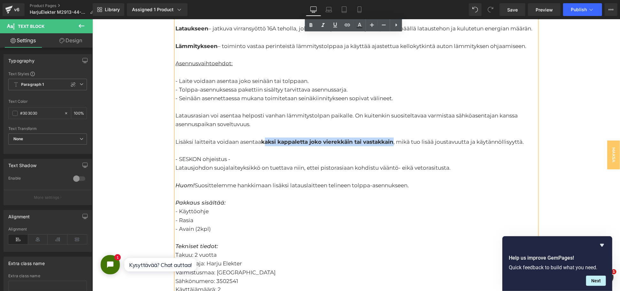
drag, startPoint x: 392, startPoint y: 139, endPoint x: 261, endPoint y: 139, distance: 130.4
click at [261, 139] on strong "kaksi kappaletta joko vierekkäin tai vastakkain" at bounding box center [327, 141] width 132 height 6
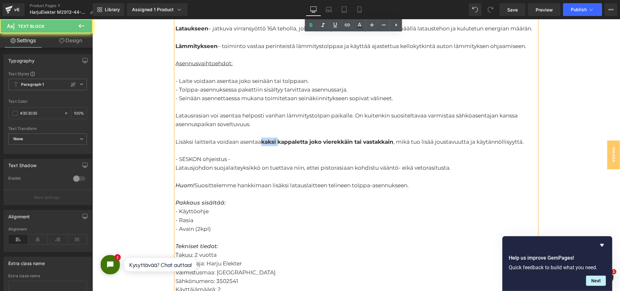
click at [261, 139] on strong "kaksi kappaletta joko vierekkäin tai vastakkain" at bounding box center [327, 141] width 132 height 6
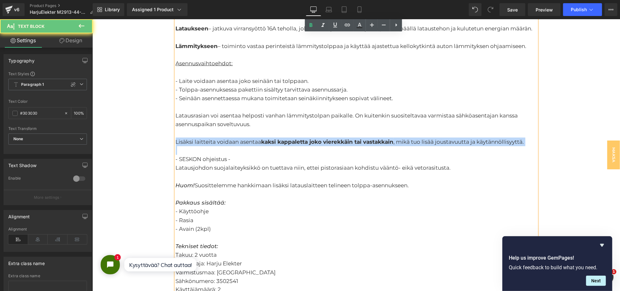
click at [261, 139] on strong "kaksi kappaletta joko vierekkäin tai vastakkain" at bounding box center [327, 141] width 132 height 6
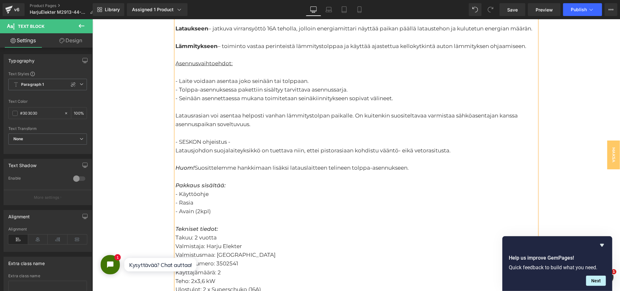
click at [309, 165] on div "Huom! Suosittelemme hankkimaan lisäksi latauslaitteen telineen tolppa-asennukse…" at bounding box center [356, 167] width 361 height 9
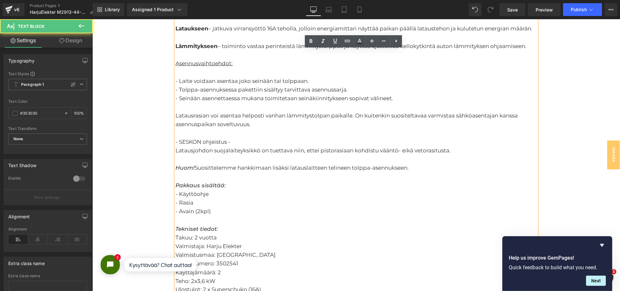
click at [332, 169] on div "Huom! Suosittelemme hankkimaan lisäksi latauslaitteen telineen tolppa-asennukse…" at bounding box center [356, 167] width 361 height 9
click at [325, 168] on div "Huom! Suosittelemme hankkimaan lisäksi latauslaitteen telineen tolppa-asennukse…" at bounding box center [356, 167] width 361 height 9
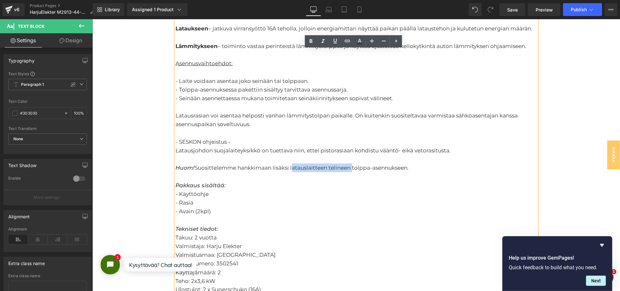
drag, startPoint x: 286, startPoint y: 171, endPoint x: 345, endPoint y: 169, distance: 59.5
click at [345, 169] on div "Huom! Suosittelemme hankkimaan lisäksi latauslaitteen telineen tolppa-asennukse…" at bounding box center [356, 167] width 361 height 9
drag, startPoint x: 348, startPoint y: 43, endPoint x: 348, endPoint y: 46, distance: 3.3
click at [348, 43] on icon at bounding box center [348, 41] width 8 height 8
click at [406, 0] on div "Text Color Highlight Color #333333 Edit or remove link: Edit - Unlink - Cancel …" at bounding box center [310, 0] width 620 height 0
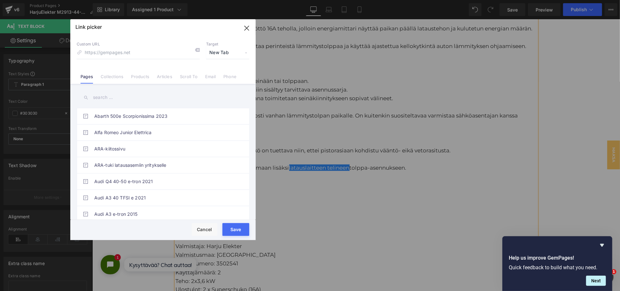
click at [102, 99] on input "text" at bounding box center [163, 97] width 173 height 14
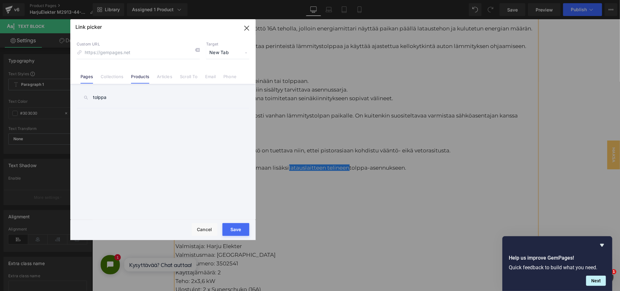
click at [137, 79] on link "Products" at bounding box center [140, 79] width 18 height 10
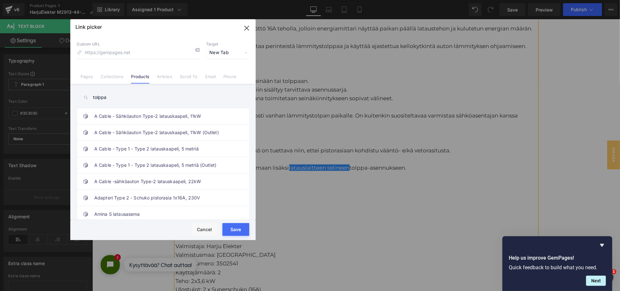
click at [125, 97] on input "tolppa" at bounding box center [163, 97] width 173 height 14
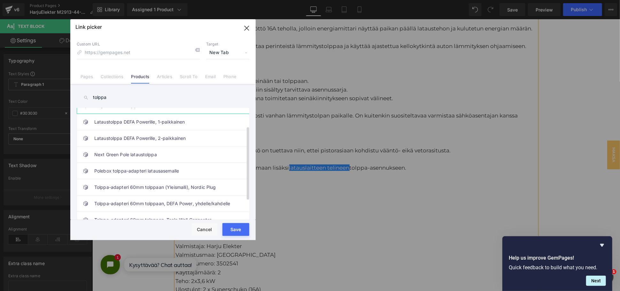
scroll to position [0, 0]
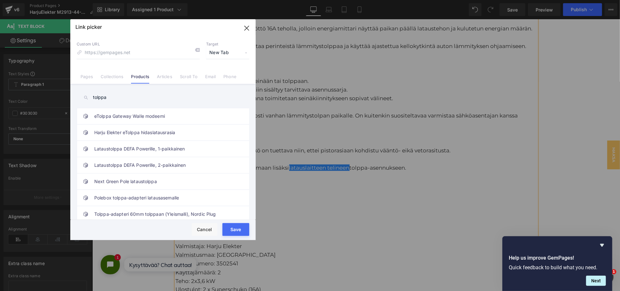
click at [114, 96] on input "tolppa" at bounding box center [163, 97] width 173 height 14
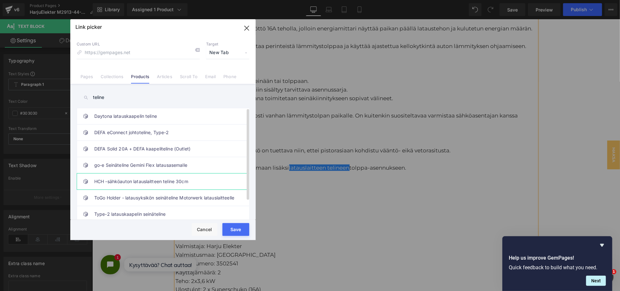
type input "teline"
click at [150, 180] on link "HCH -sähköauton latauslaitteen teline 30cm" at bounding box center [164, 181] width 141 height 16
type input "/products/hch-sahkoauton-latauslaitteen-teline-musta-30cm"
drag, startPoint x: 236, startPoint y: 232, endPoint x: 214, endPoint y: 216, distance: 27.0
click at [236, 232] on button "Save" at bounding box center [236, 229] width 27 height 13
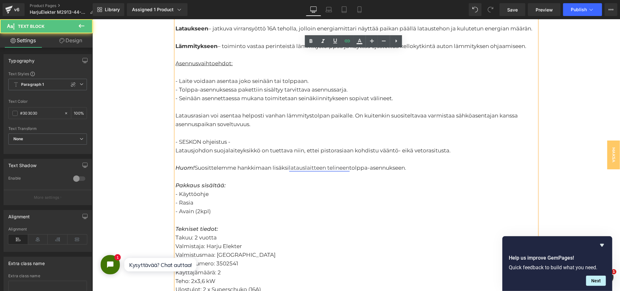
click at [314, 168] on link "latauslaitteen telineen" at bounding box center [319, 167] width 60 height 6
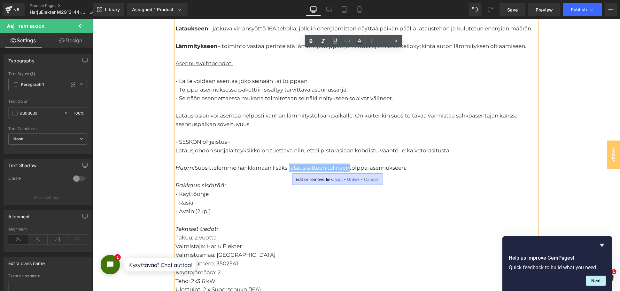
drag, startPoint x: 346, startPoint y: 168, endPoint x: 286, endPoint y: 166, distance: 59.8
click at [289, 166] on link "latauslaitteen telineen" at bounding box center [319, 167] width 60 height 6
click at [336, 41] on icon at bounding box center [336, 41] width 8 height 8
click at [395, 152] on div "Latausjohdon suojalaiteyksikkö on tuettava niin, ettei pistorasiaan kohdistu vä…" at bounding box center [356, 150] width 361 height 9
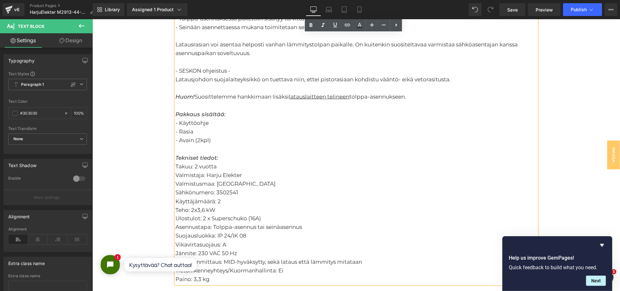
scroll to position [604, 0]
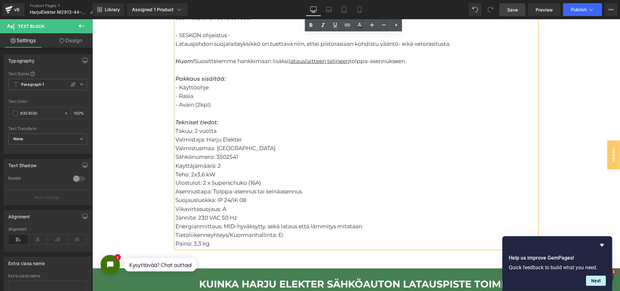
click at [513, 9] on span "Save" at bounding box center [512, 9] width 11 height 7
